Goal: Task Accomplishment & Management: Use online tool/utility

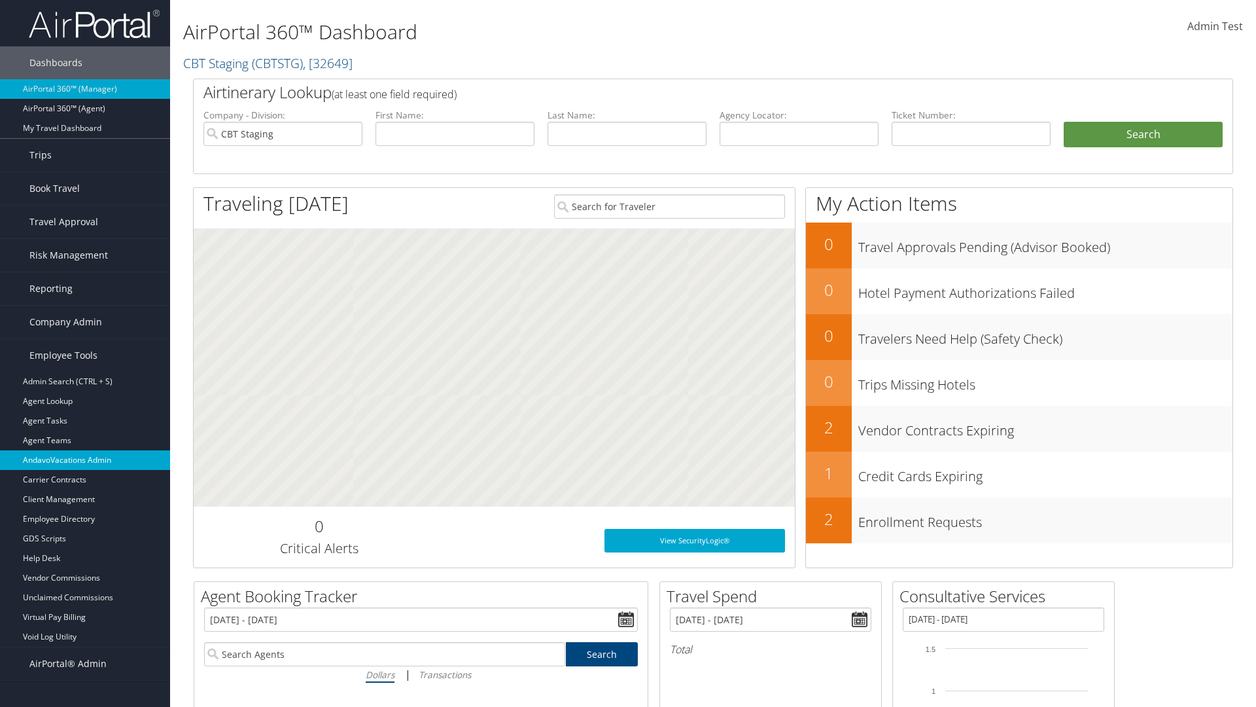
click at [85, 460] on link "AndavoVacations Admin" at bounding box center [85, 460] width 170 height 20
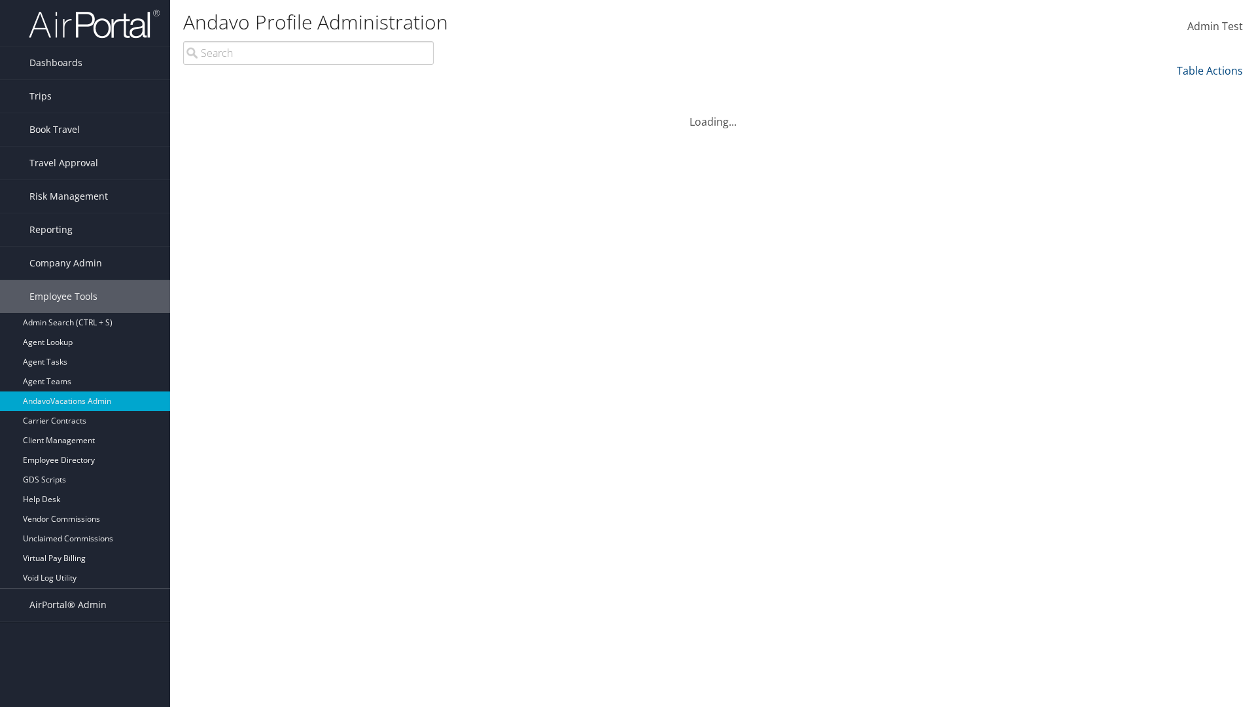
click at [308, 53] on input "search" at bounding box center [308, 53] width 251 height 24
type input "[PERSON_NAME]"
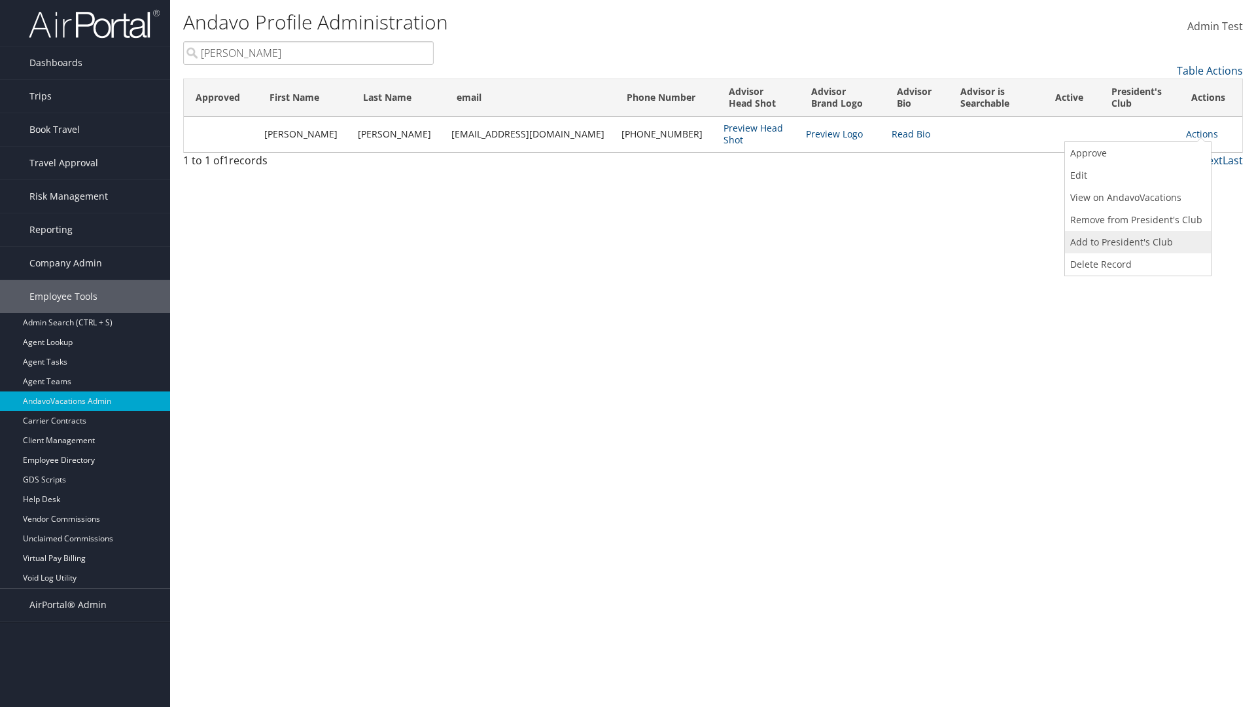
click at [1136, 242] on link "Add to President's Club" at bounding box center [1136, 242] width 143 height 22
